Goal: Information Seeking & Learning: Check status

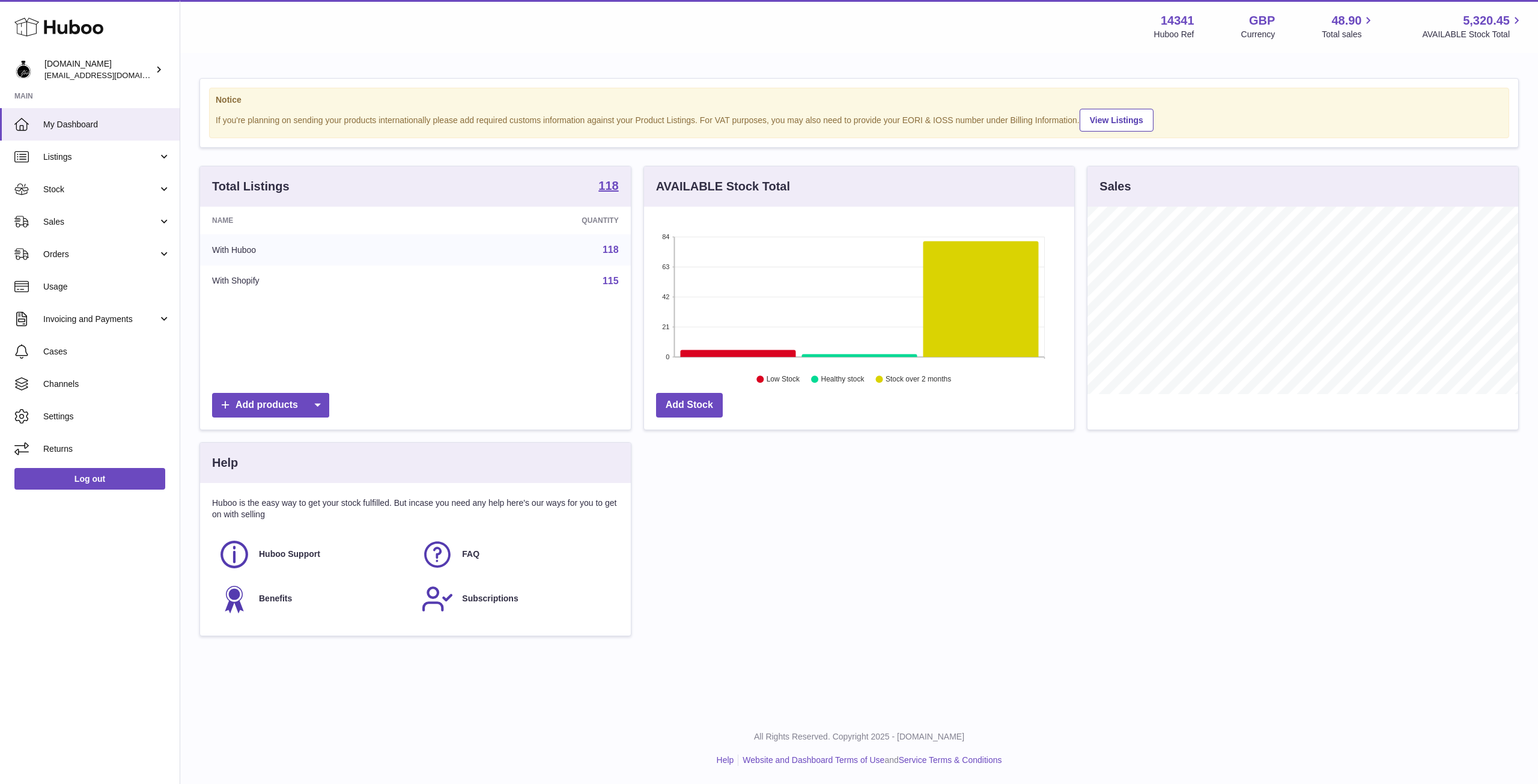
scroll to position [187, 430]
click at [41, 263] on link "Orders" at bounding box center [90, 254] width 180 height 32
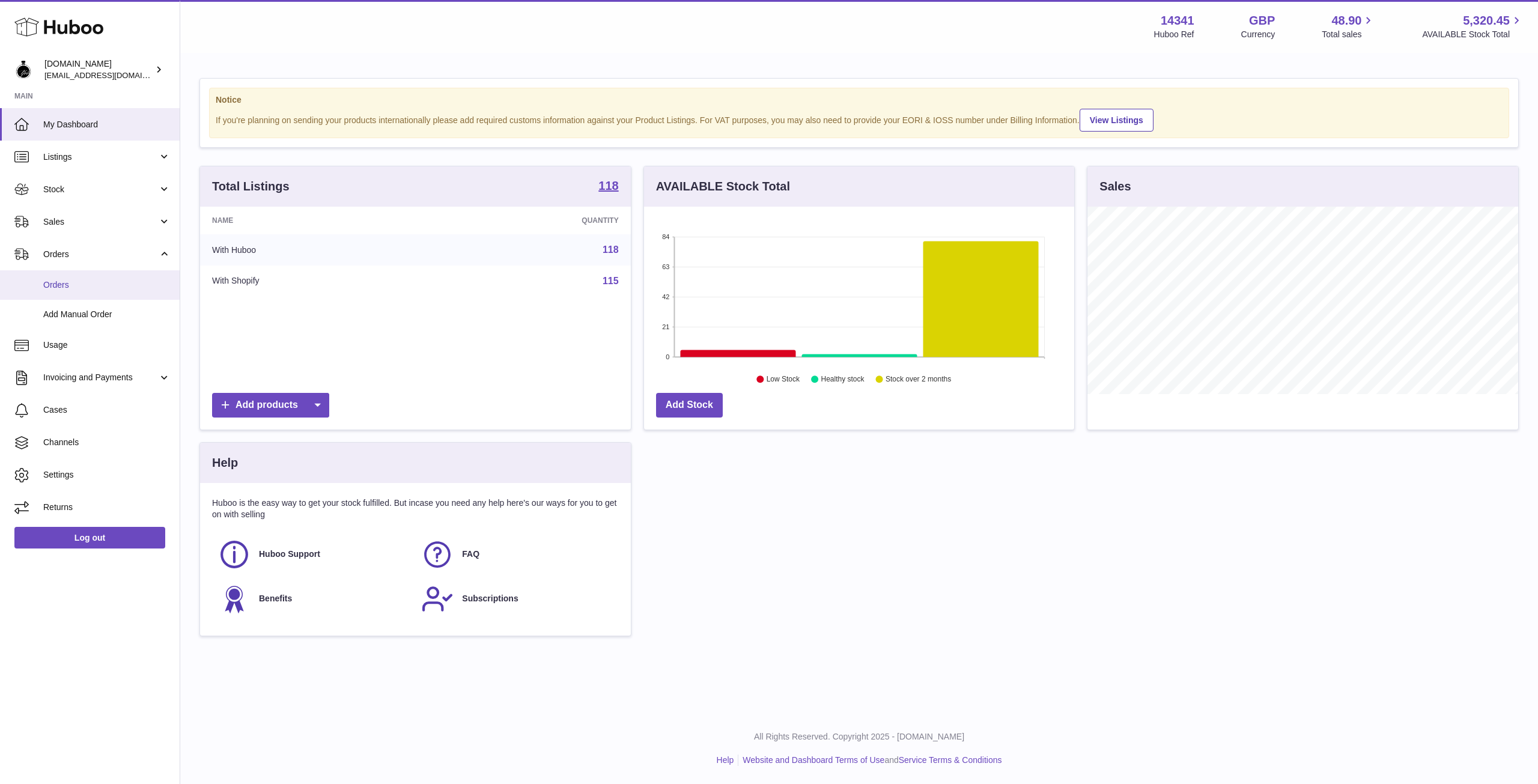
click at [57, 285] on span "Orders" at bounding box center [107, 285] width 128 height 11
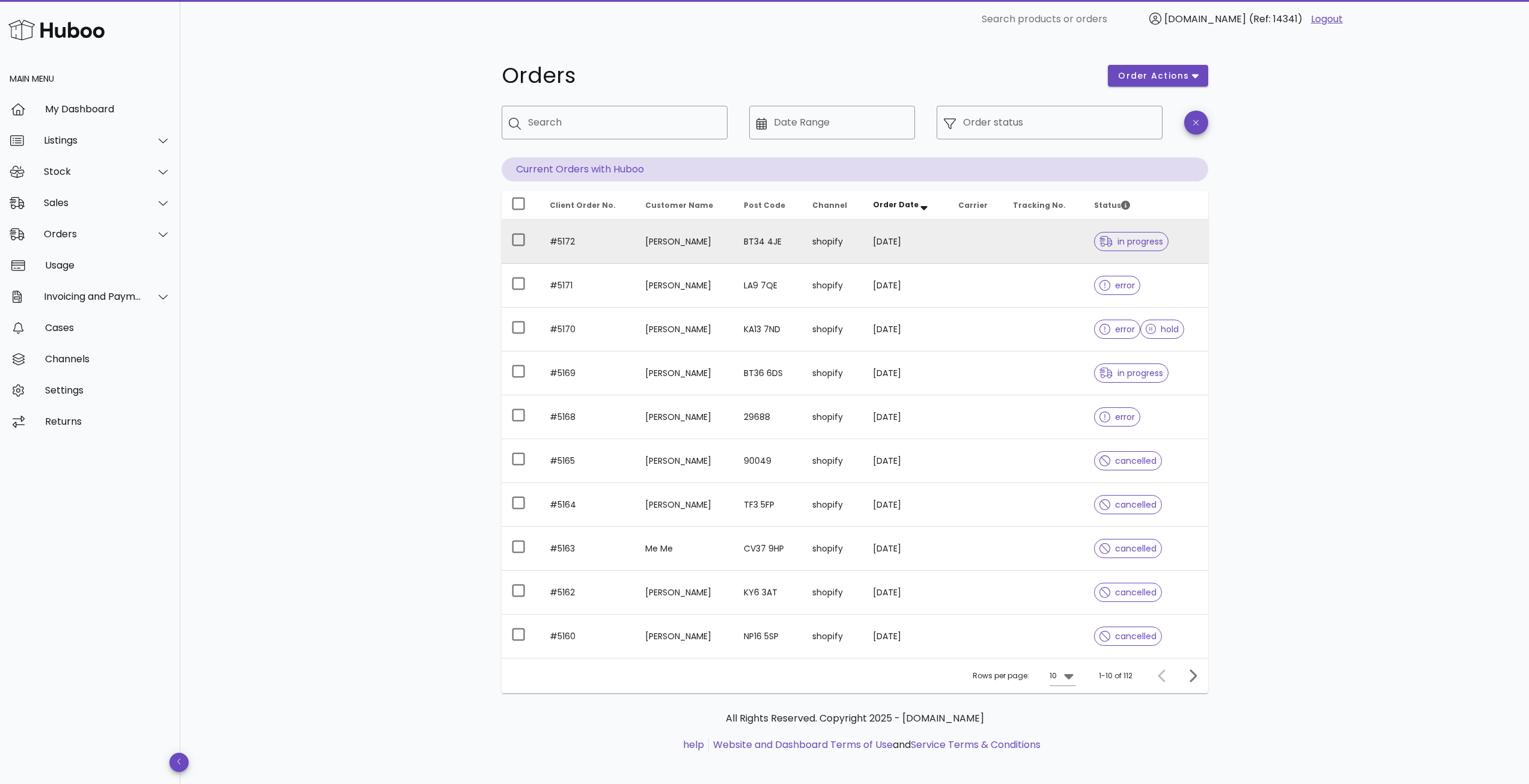
click at [984, 252] on td at bounding box center [976, 241] width 55 height 44
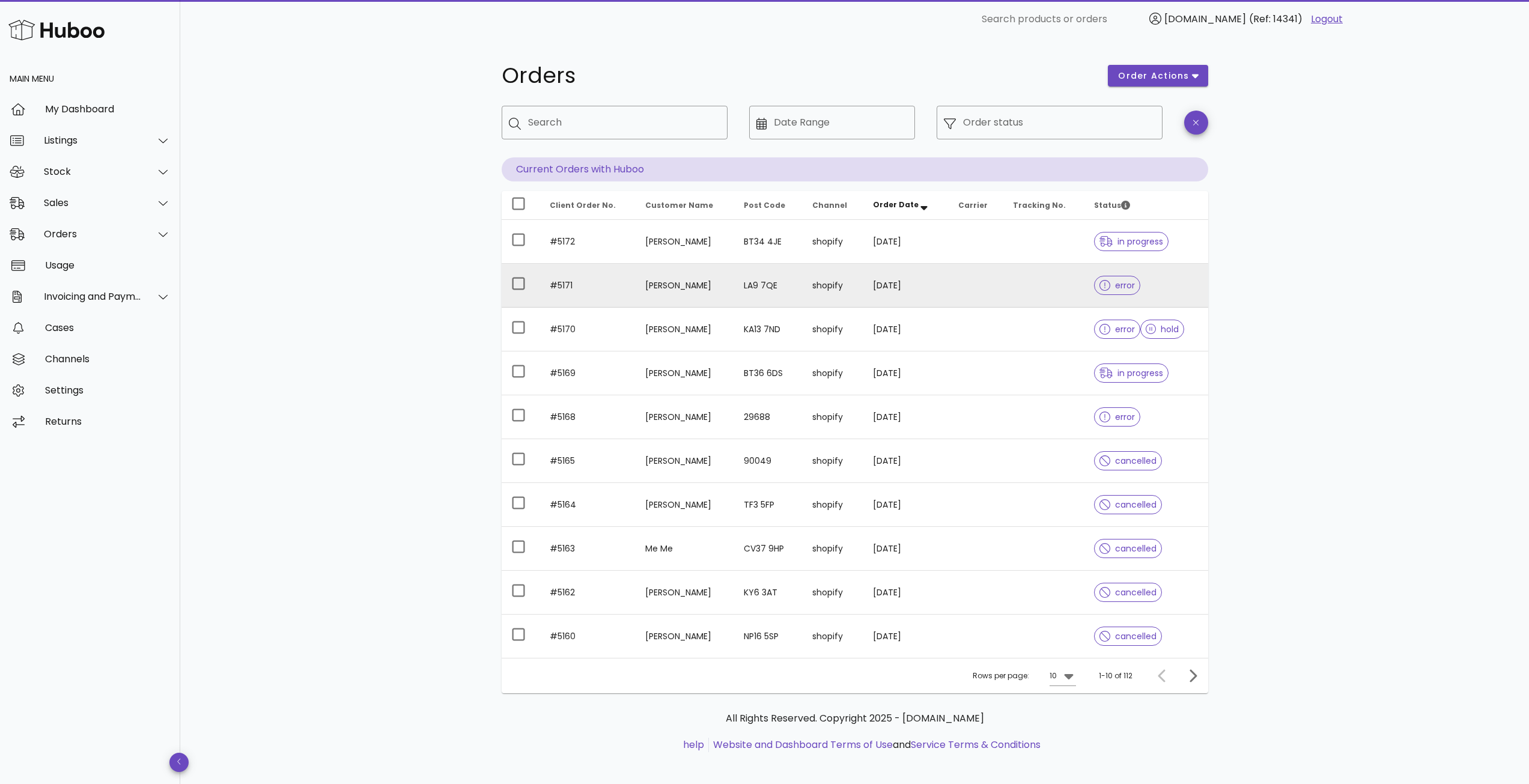
click at [1000, 298] on td at bounding box center [976, 285] width 55 height 44
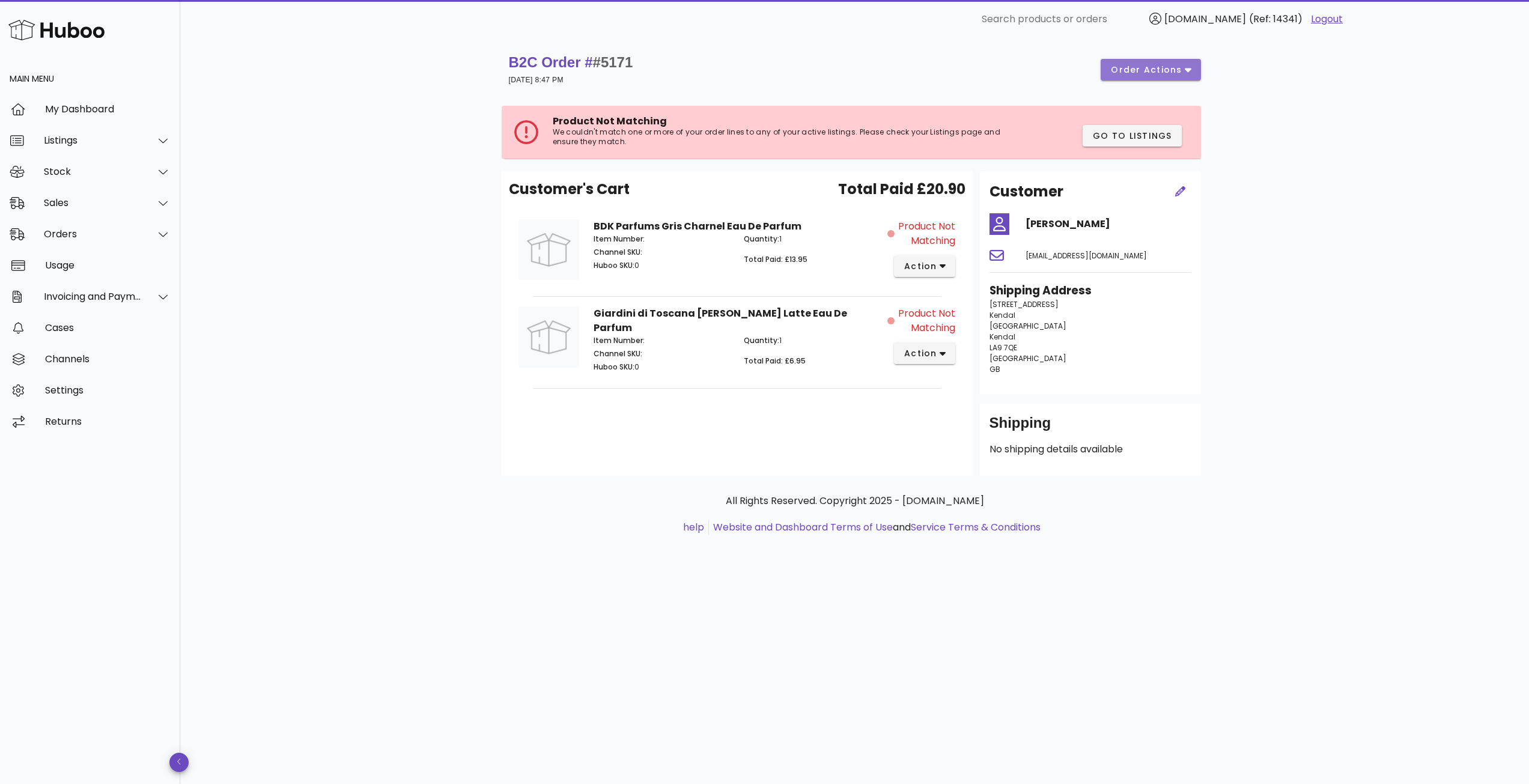
click at [1154, 69] on span "order actions" at bounding box center [1147, 70] width 72 height 13
click at [1142, 142] on div "Cancel" at bounding box center [1166, 142] width 103 height 32
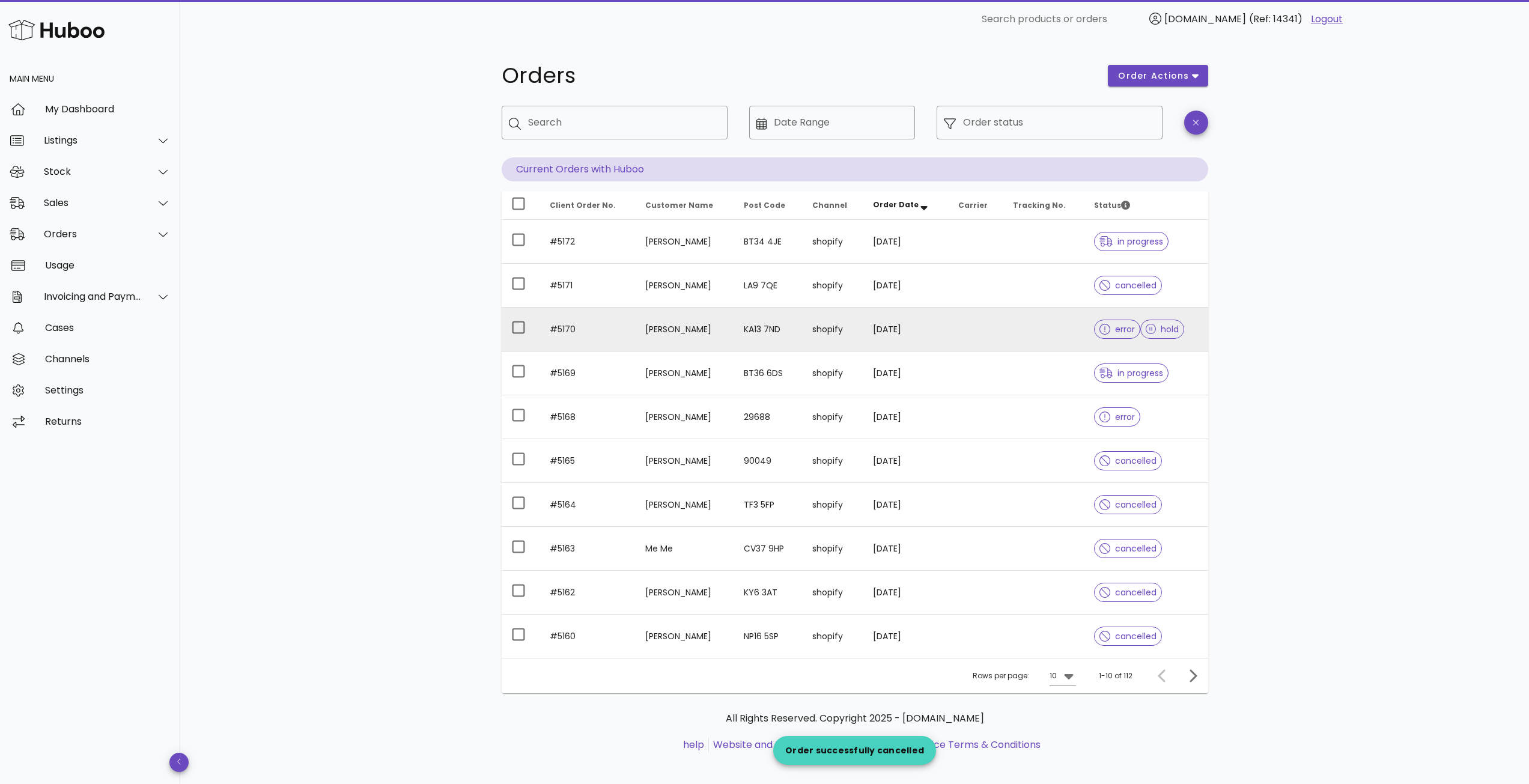
click at [994, 332] on td at bounding box center [976, 329] width 55 height 44
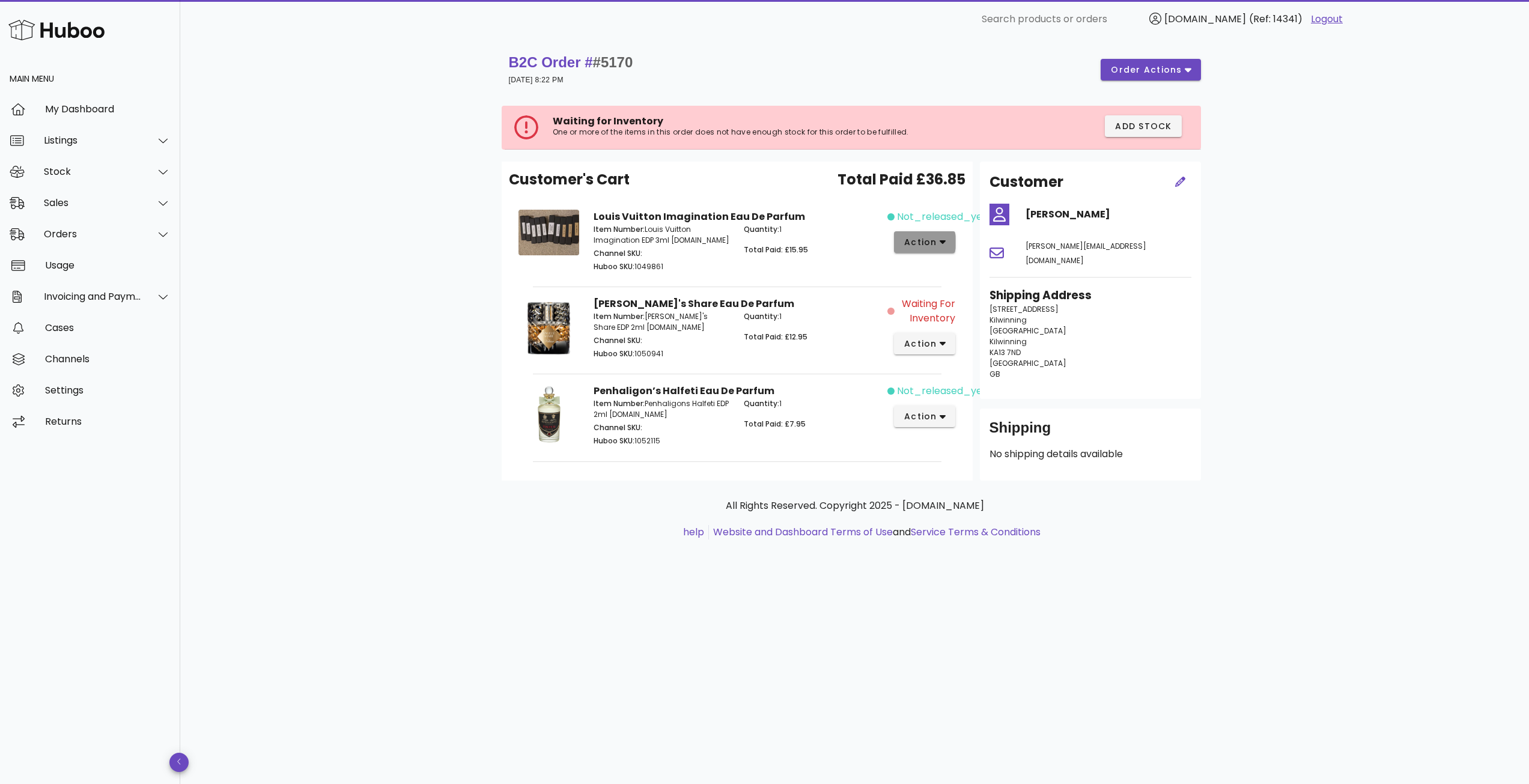
click at [952, 246] on button "action" at bounding box center [925, 242] width 62 height 22
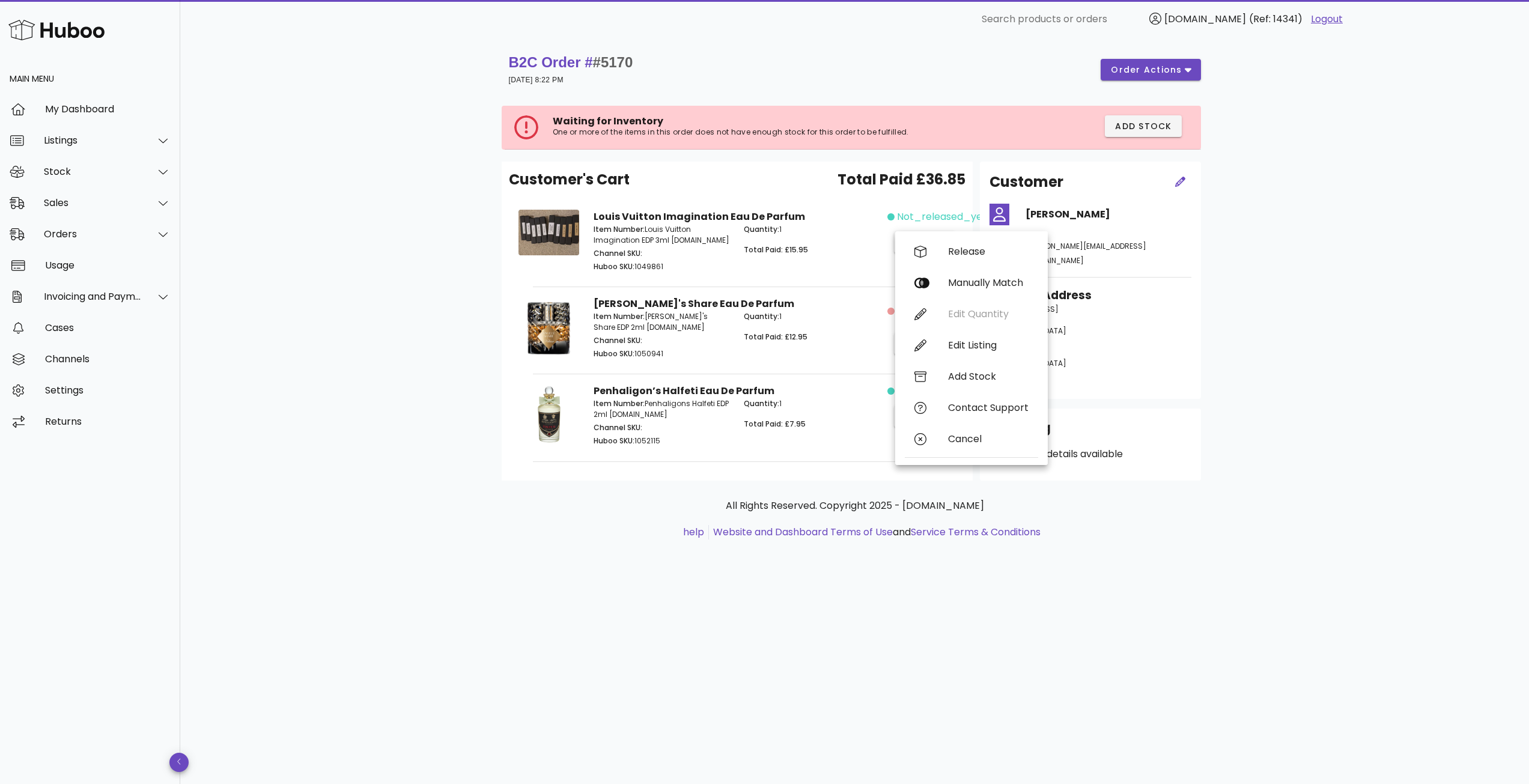
click at [1278, 252] on div "B2C Order # #5170 07 October 2025 at 8:22 PM order actions Waiting for Inventor…" at bounding box center [855, 411] width 1349 height 745
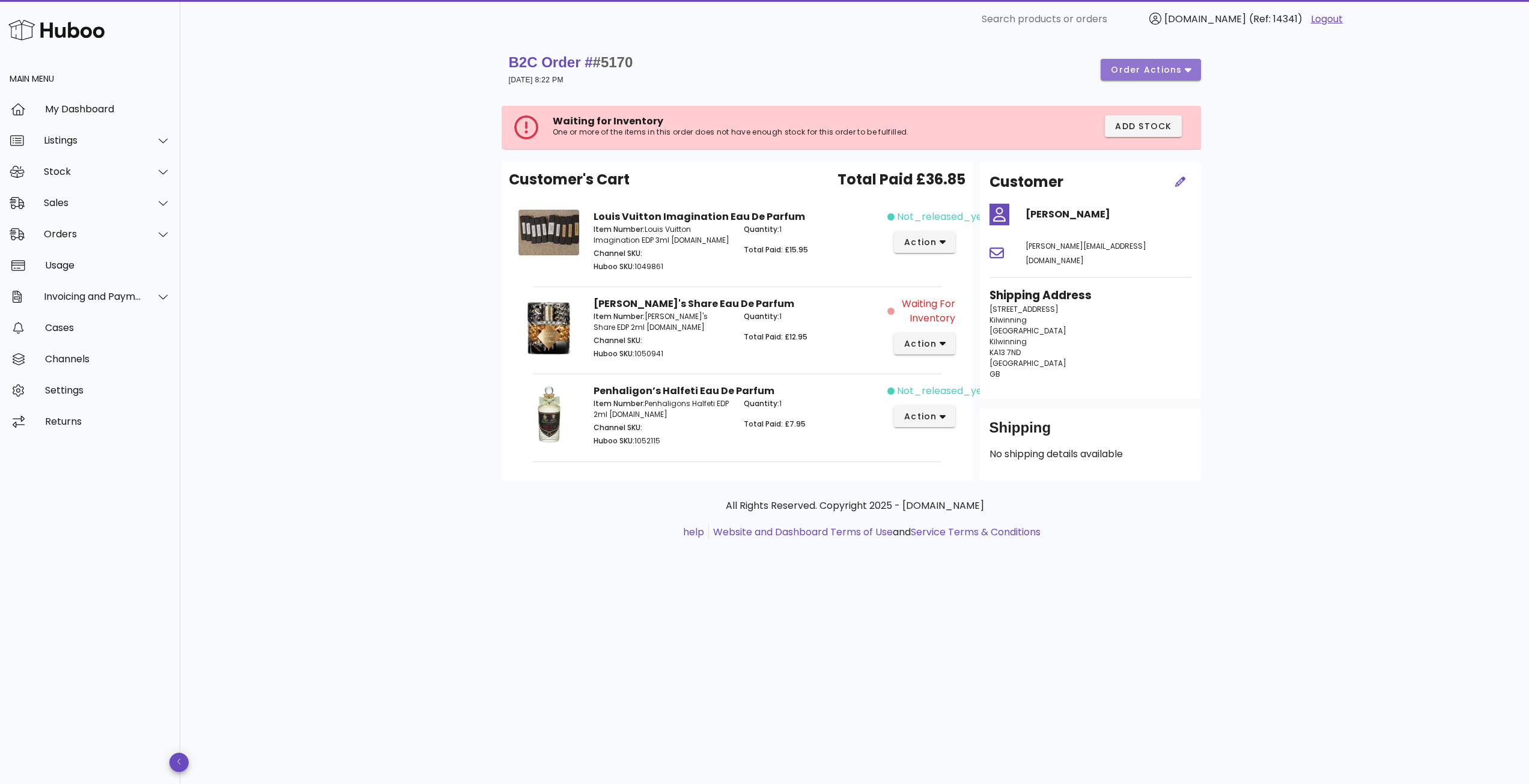
click at [1180, 76] on span "order actions" at bounding box center [1147, 70] width 72 height 13
click at [1151, 150] on div "Cancel" at bounding box center [1166, 142] width 103 height 32
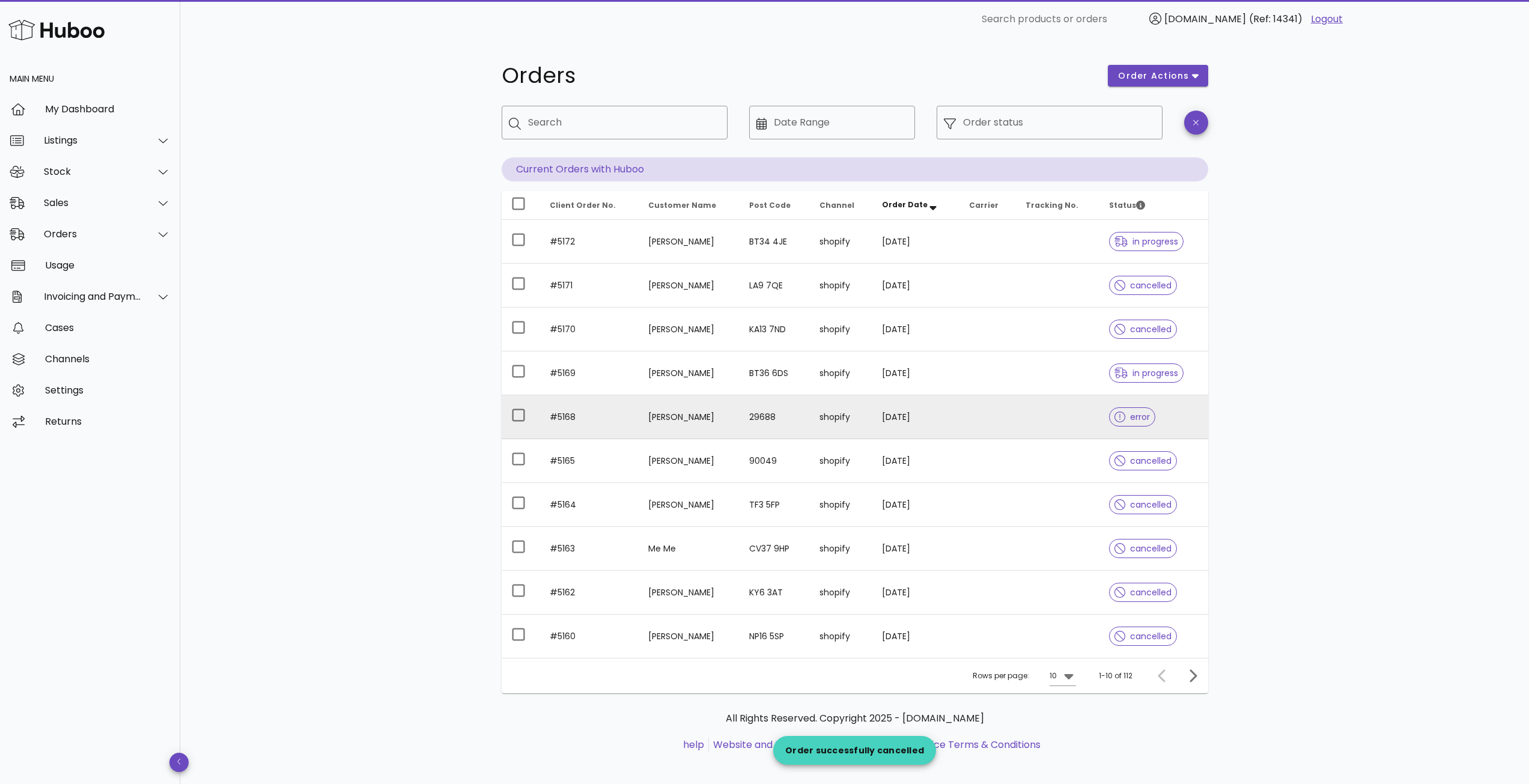
click at [994, 415] on td at bounding box center [988, 417] width 56 height 44
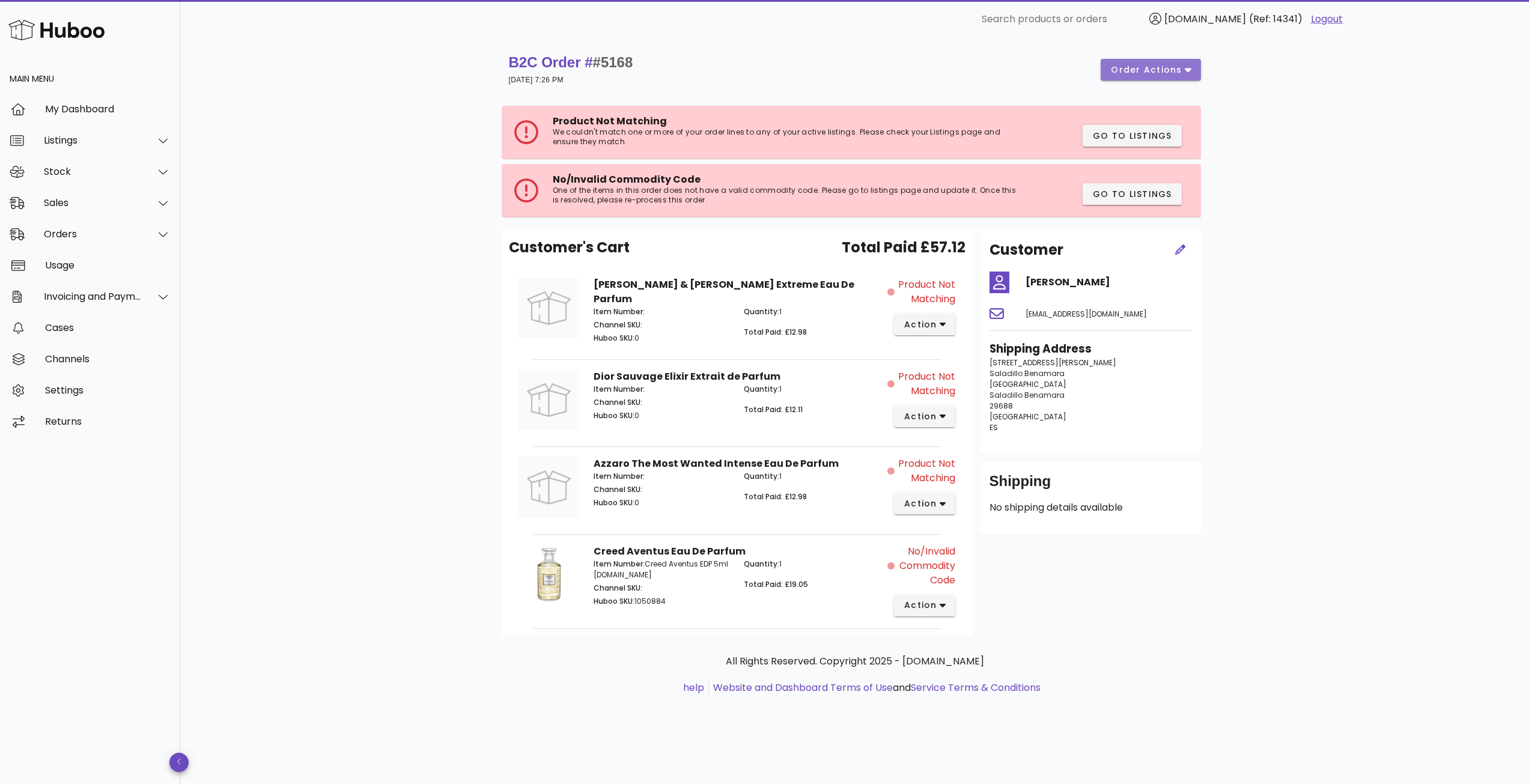
click at [1185, 72] on icon "button" at bounding box center [1188, 69] width 6 height 11
click at [1175, 140] on div "Cancel" at bounding box center [1182, 142] width 51 height 11
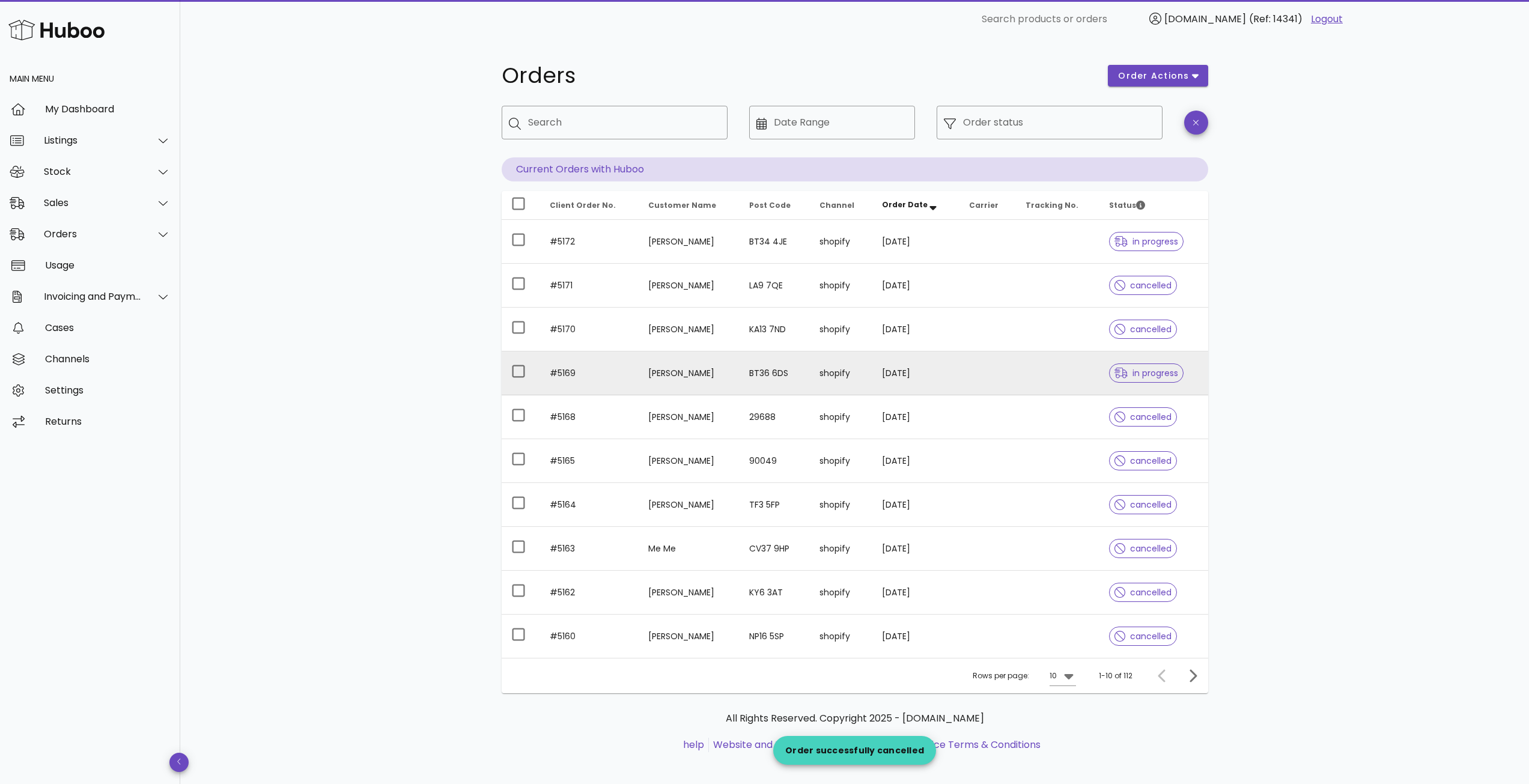
click at [1016, 374] on td at bounding box center [988, 373] width 56 height 44
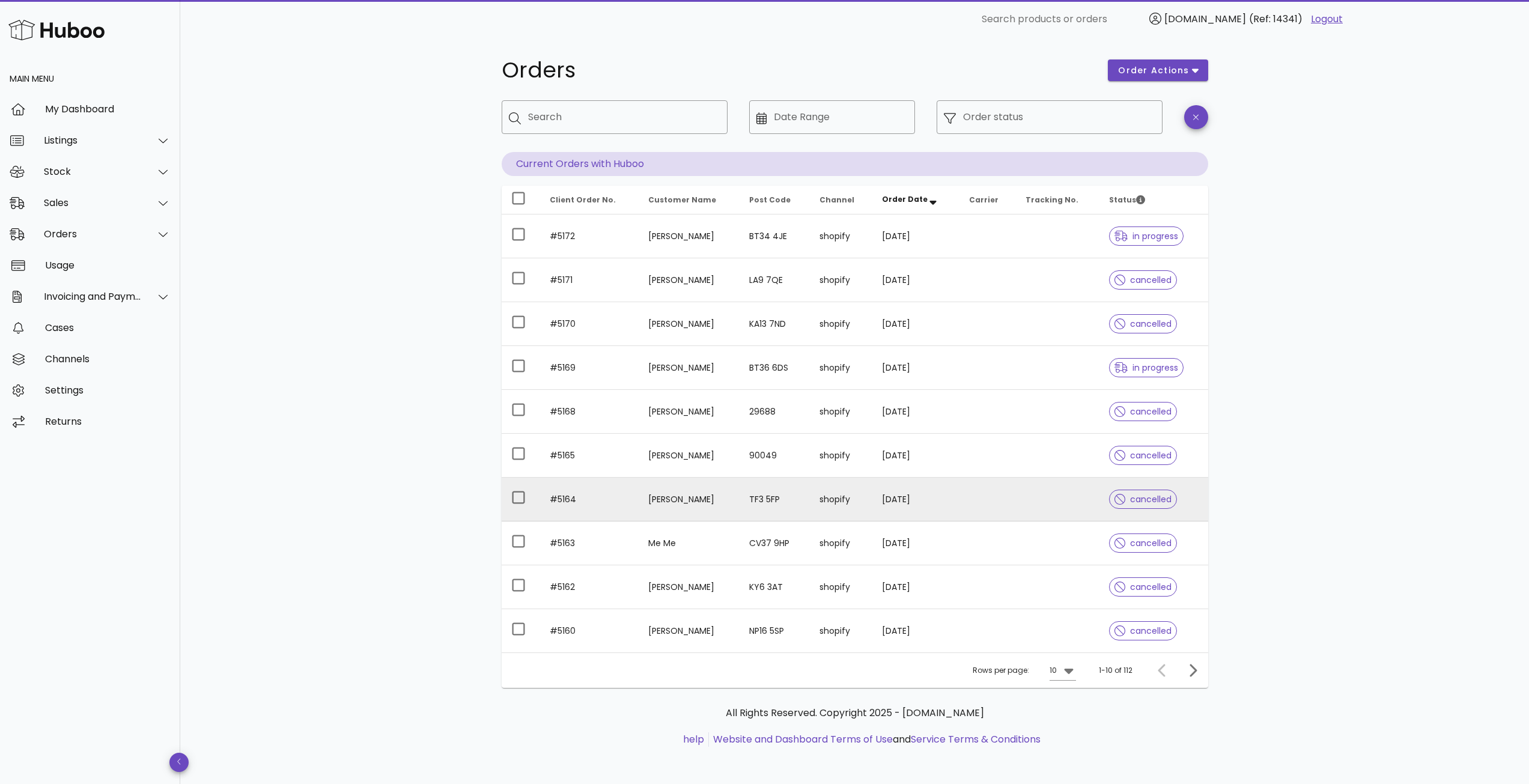
scroll to position [6, 0]
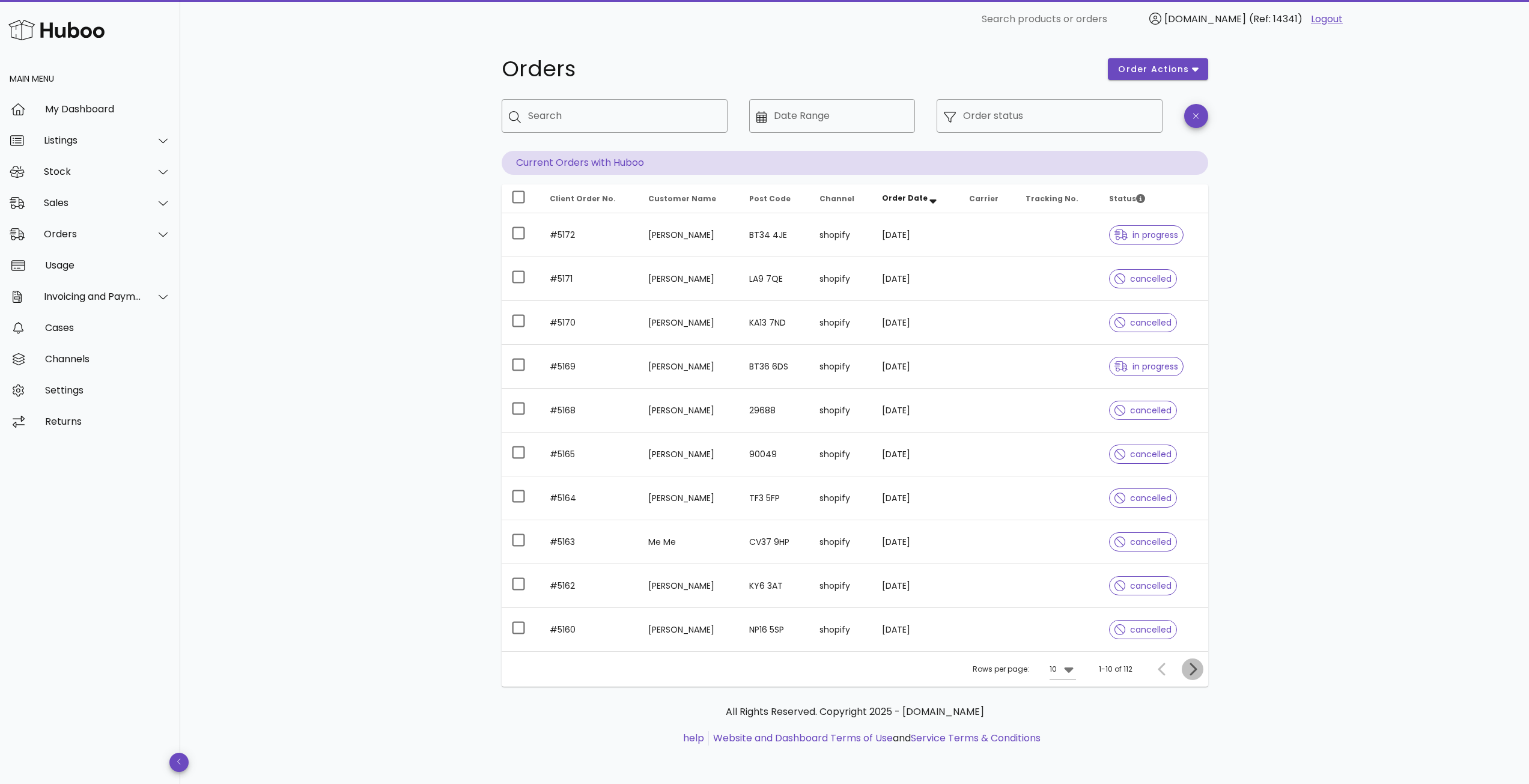
click at [1194, 669] on icon "Next page" at bounding box center [1193, 669] width 15 height 15
click at [1161, 674] on icon "Previous page" at bounding box center [1163, 669] width 15 height 15
click at [584, 198] on span "Client Order No." at bounding box center [583, 198] width 66 height 11
click at [589, 200] on span "Client Order No." at bounding box center [583, 198] width 66 height 11
click at [936, 203] on icon "Order Date: Sorted descending. Activate to remove sorting." at bounding box center [933, 201] width 6 height 4
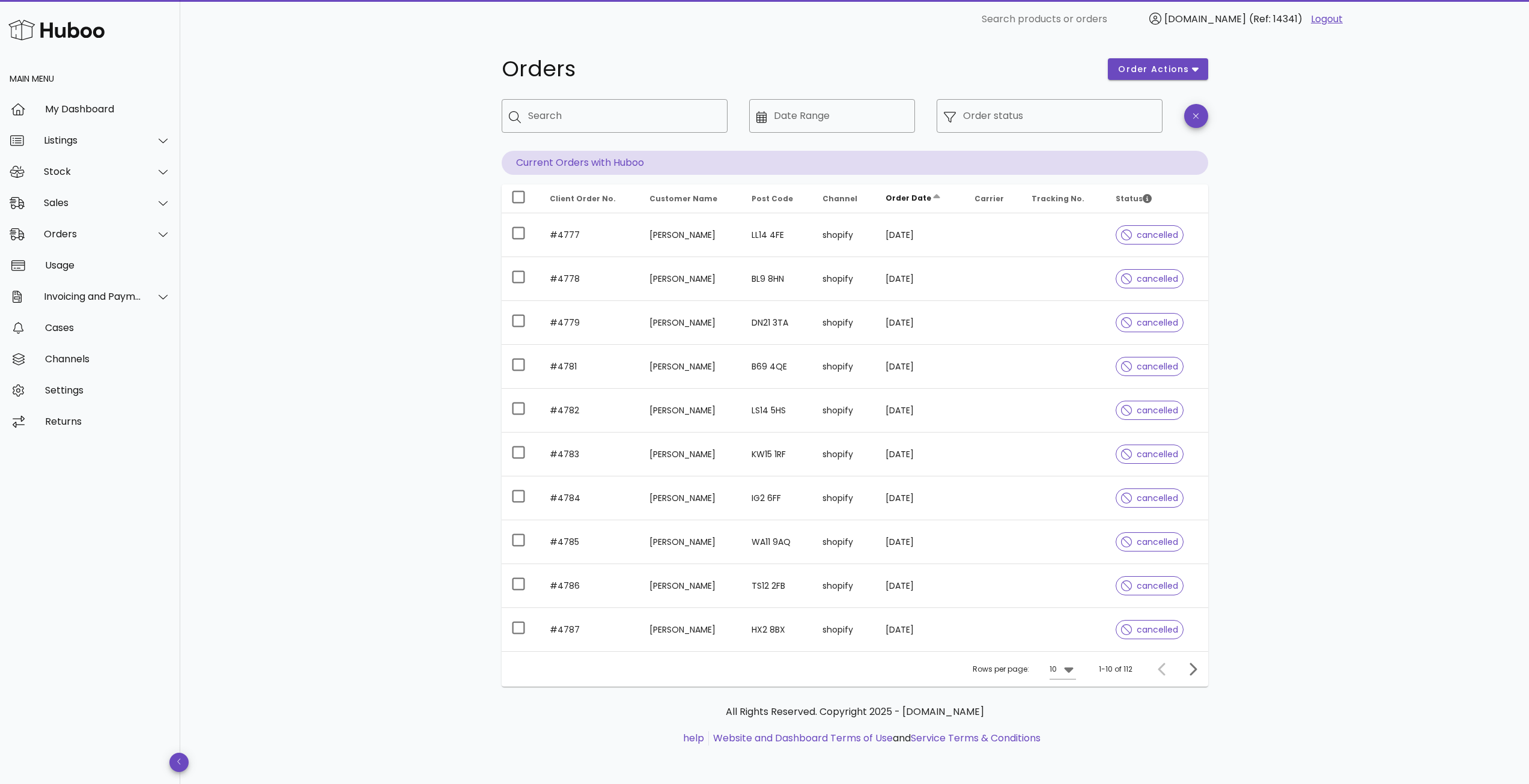
click at [942, 198] on icon "Order Date: Not sorted. Activate to sort ascending." at bounding box center [936, 198] width 11 height 11
click at [940, 196] on icon "Order Date: Sorted ascending. Activate to sort descending." at bounding box center [937, 196] width 6 height 4
click at [613, 196] on th "Client Order No." at bounding box center [589, 198] width 98 height 29
click at [610, 196] on th "Client Order No." at bounding box center [589, 198] width 98 height 29
click at [88, 229] on div "Orders" at bounding box center [93, 234] width 98 height 11
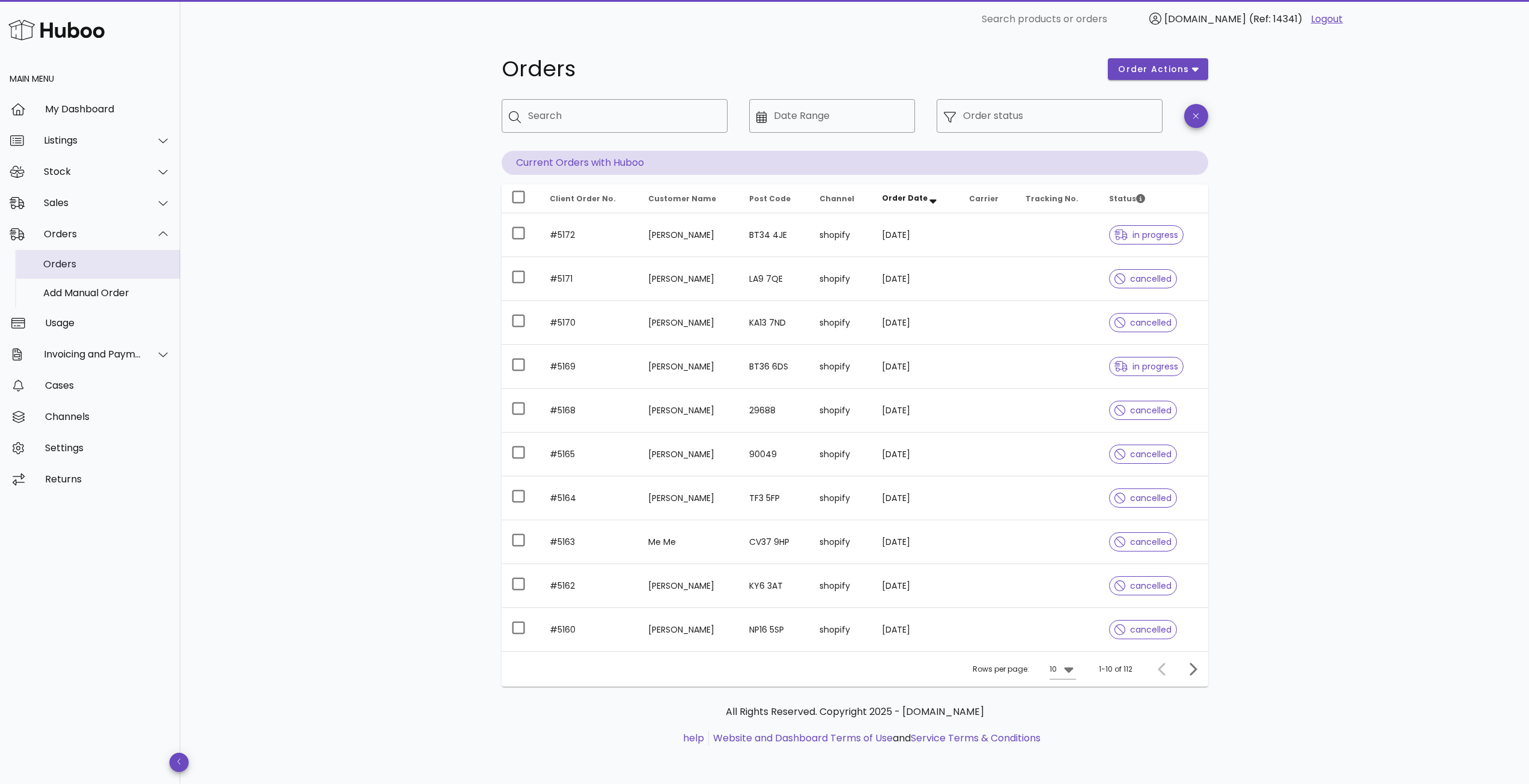
click at [62, 259] on div "Orders" at bounding box center [107, 264] width 128 height 11
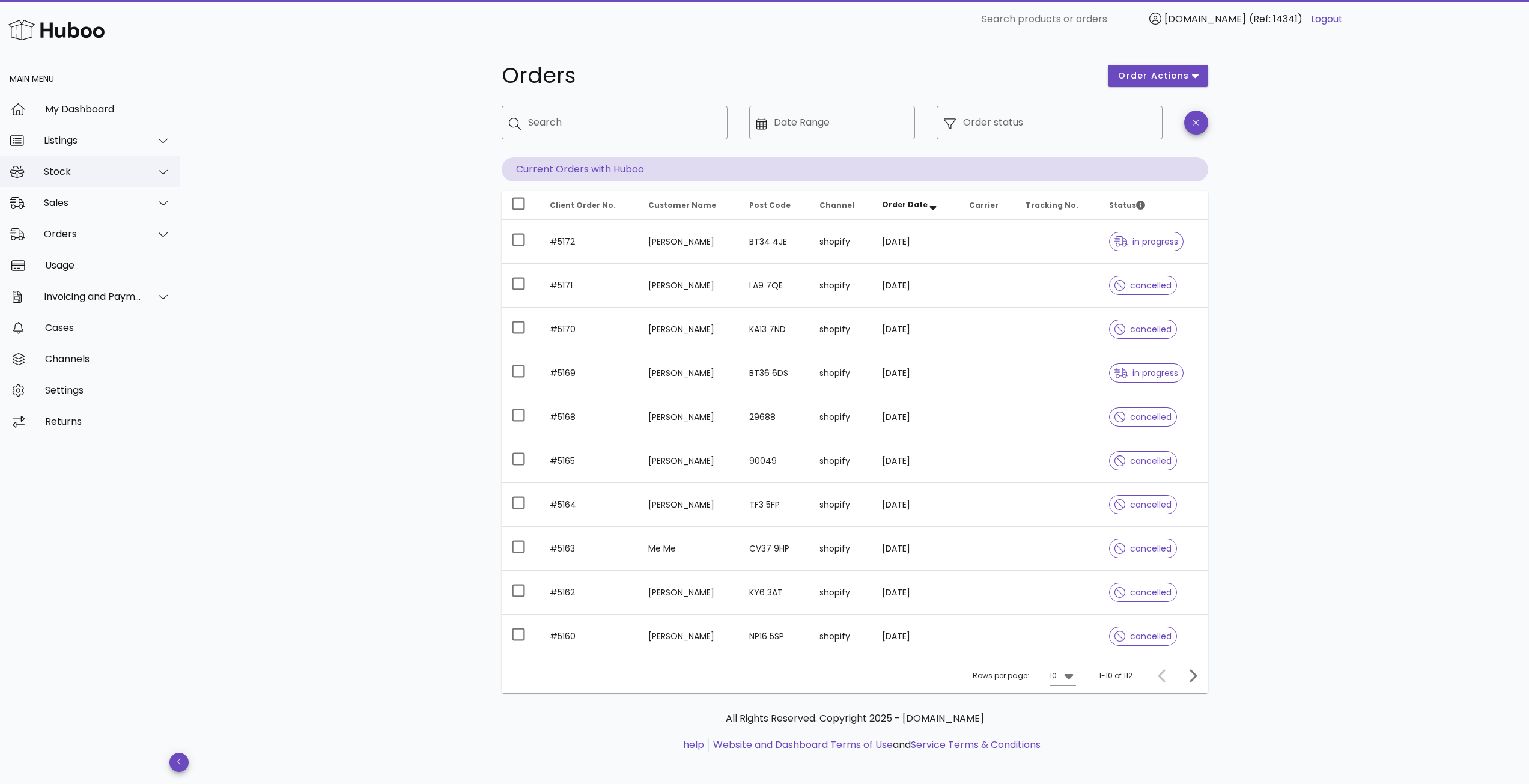
click at [91, 172] on div "Stock" at bounding box center [93, 171] width 98 height 11
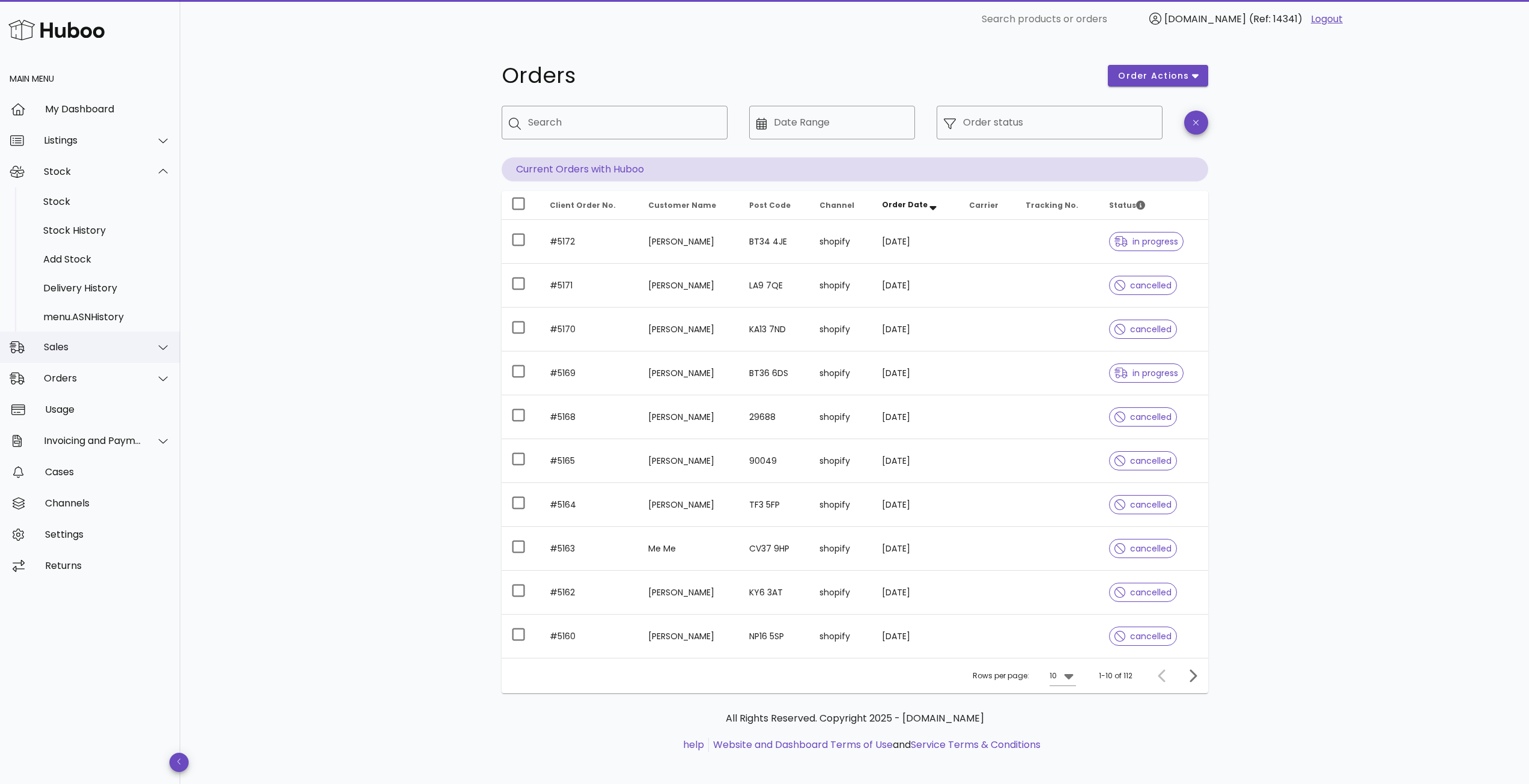
click at [75, 353] on div "Sales" at bounding box center [93, 346] width 98 height 11
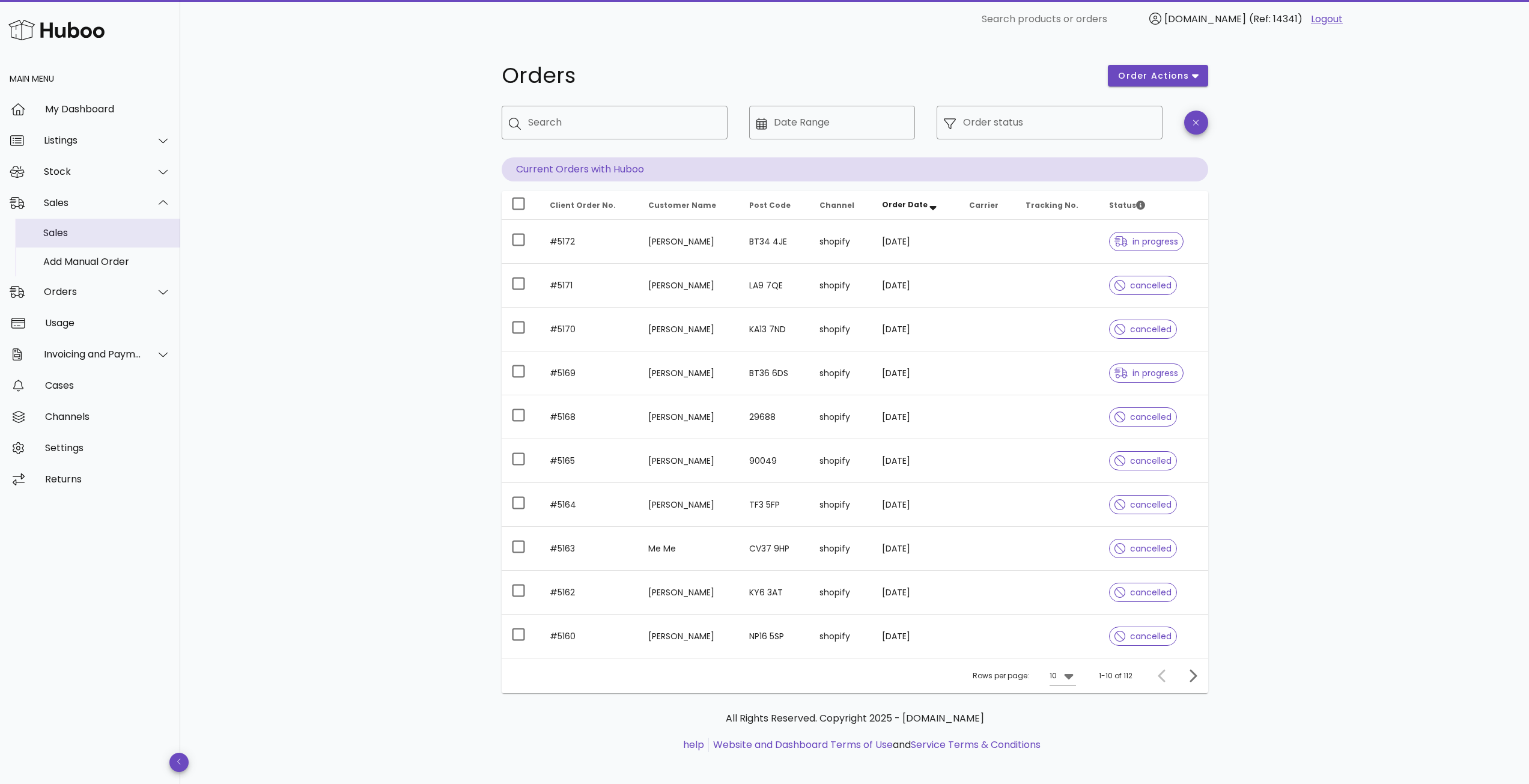
click at [75, 229] on div "Sales" at bounding box center [107, 233] width 128 height 11
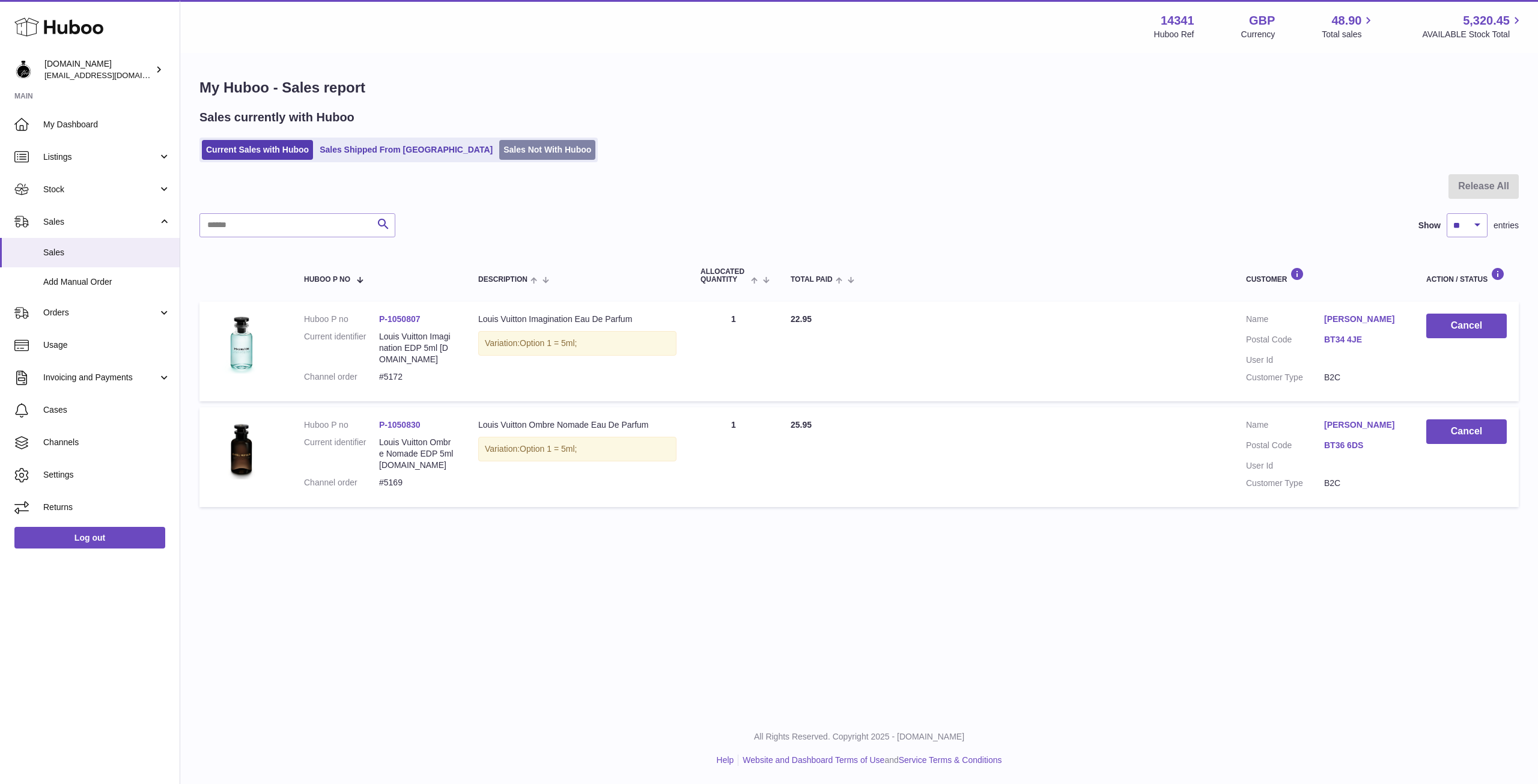
click at [500, 154] on link "Sales Not With Huboo" at bounding box center [547, 150] width 96 height 20
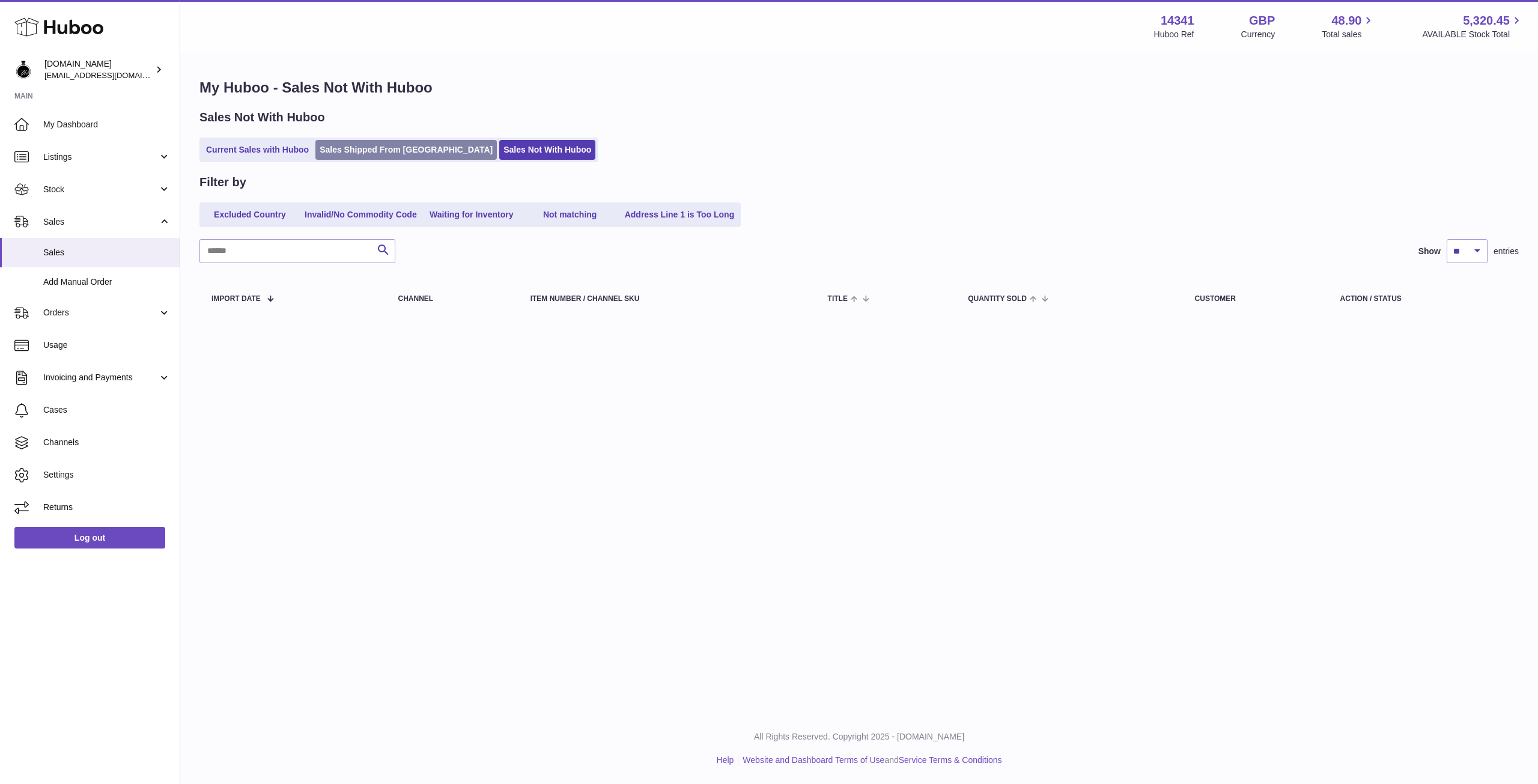
click at [355, 151] on link "Sales Shipped From [GEOGRAPHIC_DATA]" at bounding box center [406, 150] width 182 height 20
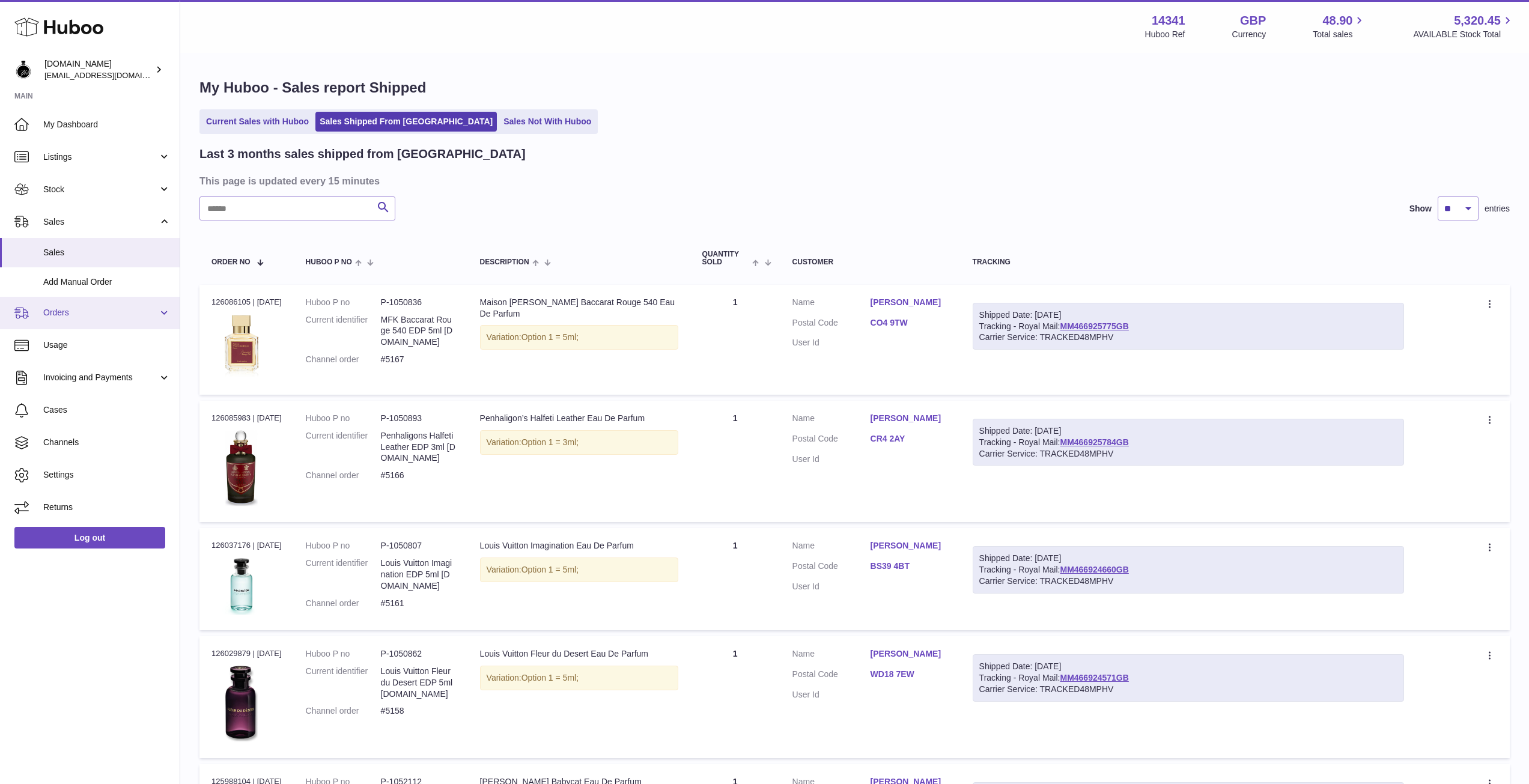
click at [74, 315] on span "Orders" at bounding box center [101, 313] width 115 height 11
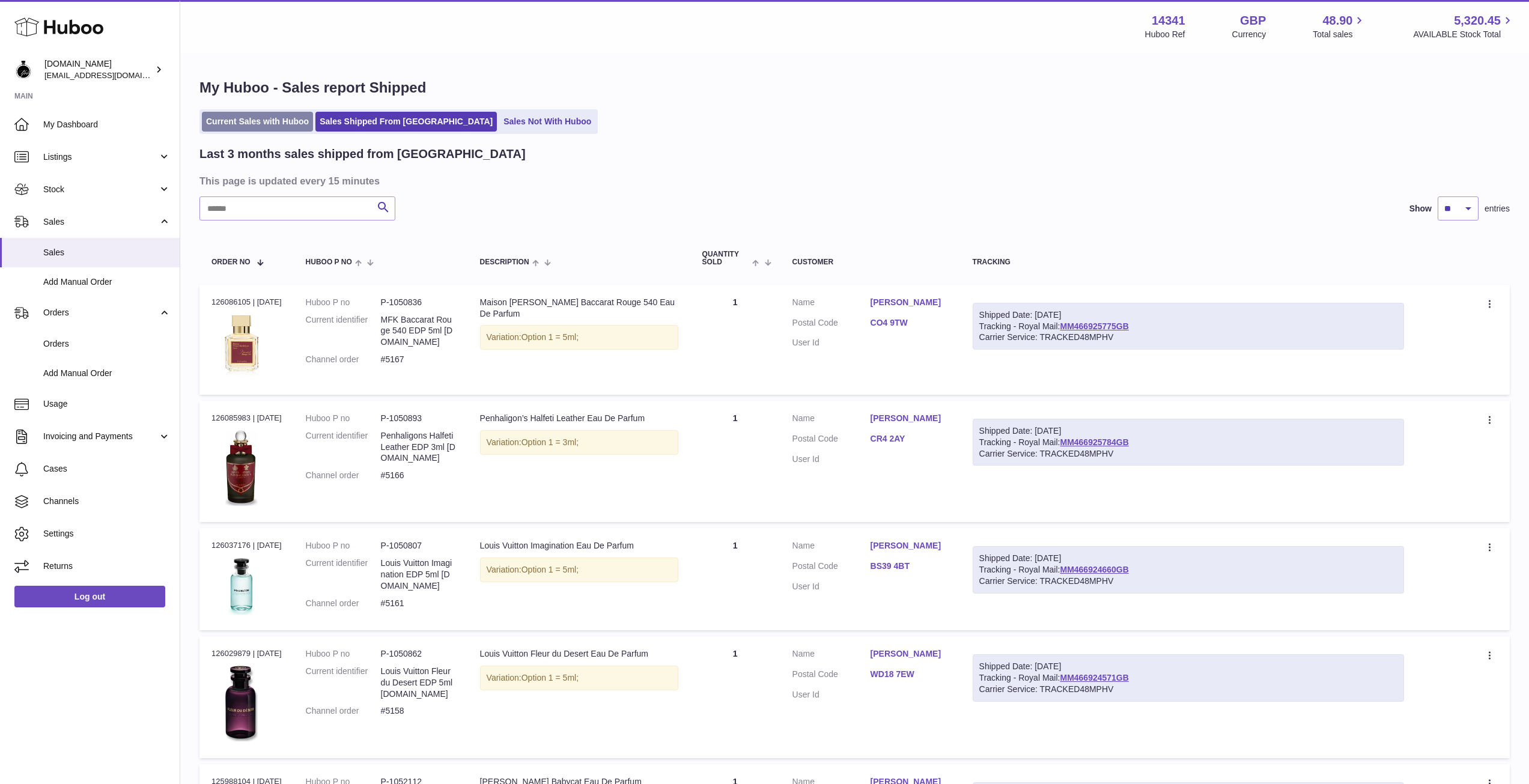
click at [249, 121] on link "Current Sales with Huboo" at bounding box center [258, 121] width 111 height 20
